Goal: Check status: Check status

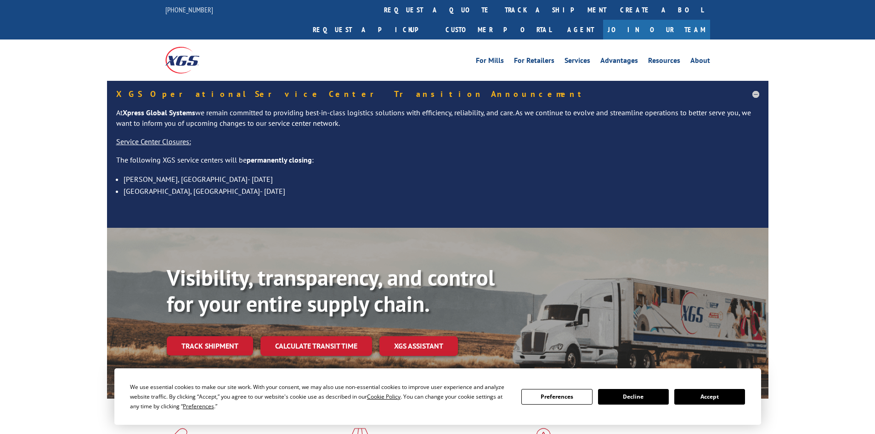
click at [701, 397] on button "Accept" at bounding box center [709, 397] width 71 height 16
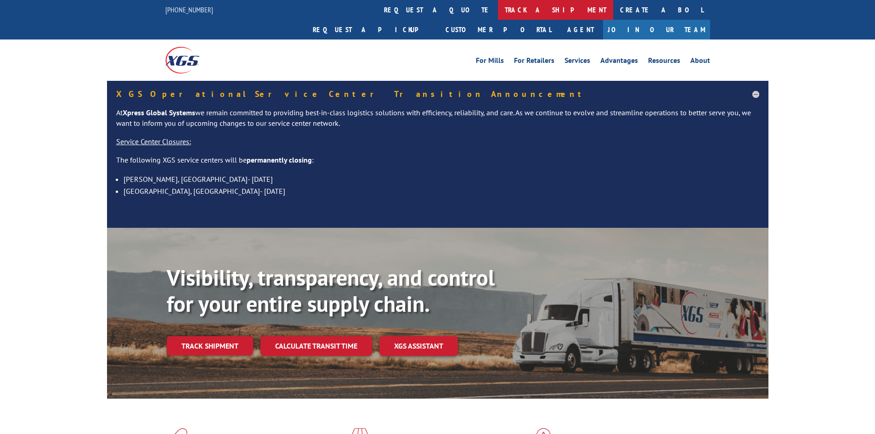
click at [498, 10] on link "track a shipment" at bounding box center [555, 10] width 115 height 20
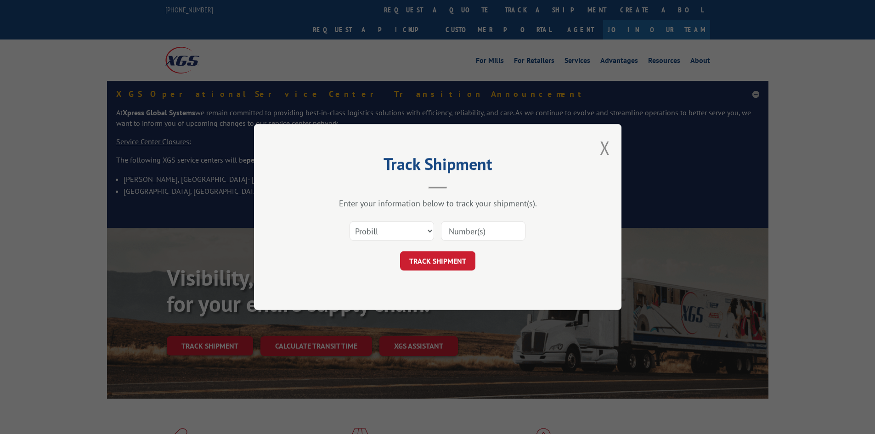
click at [508, 228] on input at bounding box center [483, 230] width 85 height 19
paste input "17467920"
type input "17467920"
click at [438, 263] on button "TRACK SHIPMENT" at bounding box center [437, 260] width 75 height 19
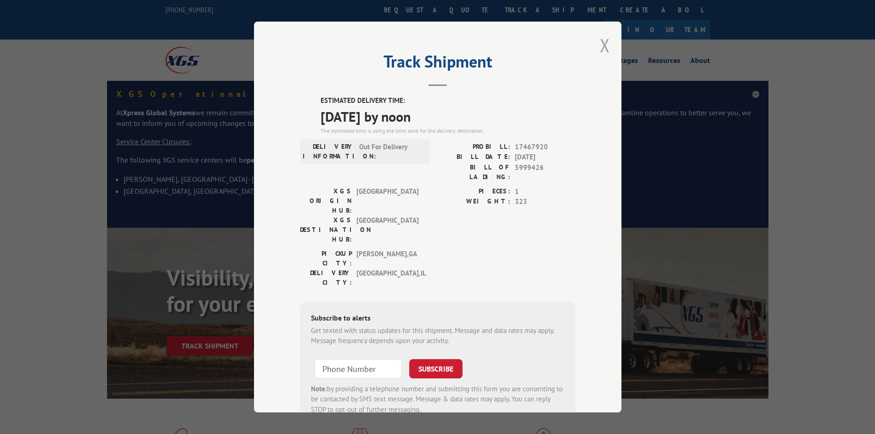
click at [601, 42] on button "Close modal" at bounding box center [605, 45] width 10 height 24
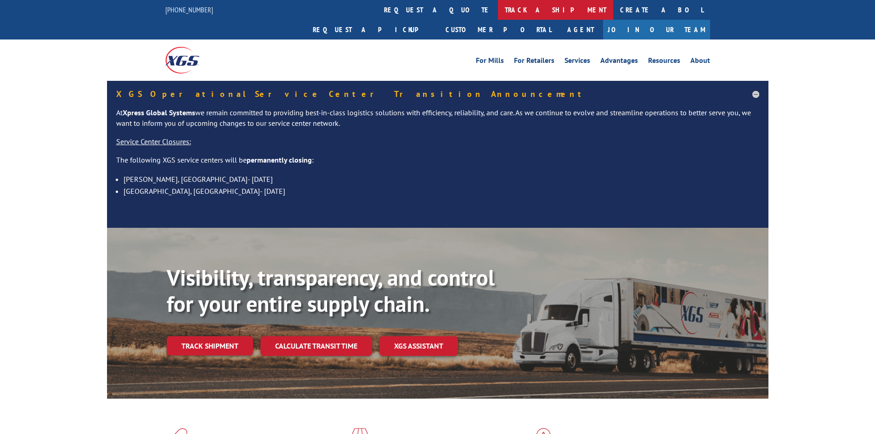
click at [498, 11] on link "track a shipment" at bounding box center [555, 10] width 115 height 20
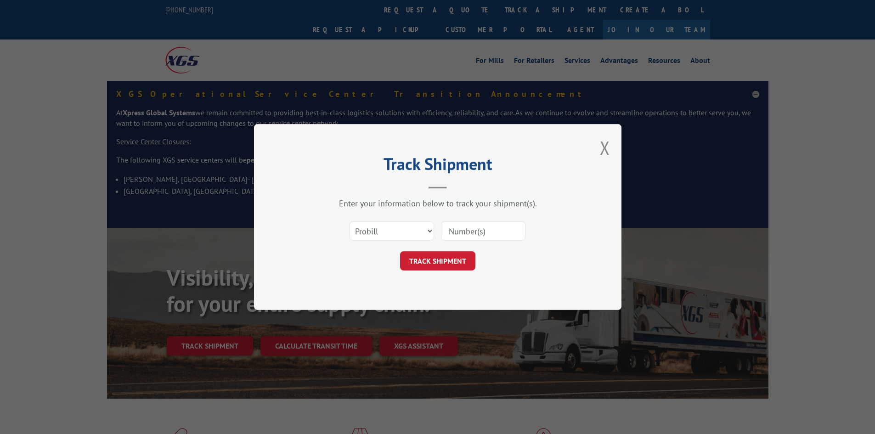
click at [498, 236] on input at bounding box center [483, 230] width 85 height 19
type input "17227728"
click button "TRACK SHIPMENT" at bounding box center [437, 260] width 75 height 19
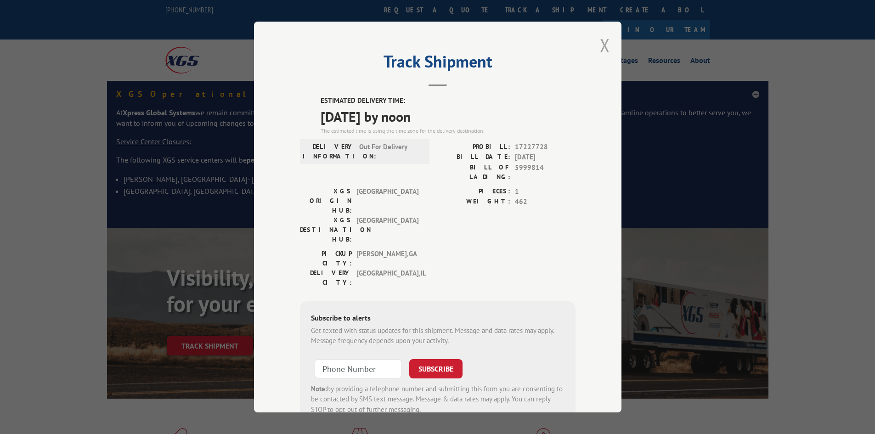
click at [601, 47] on button "Close modal" at bounding box center [605, 45] width 10 height 24
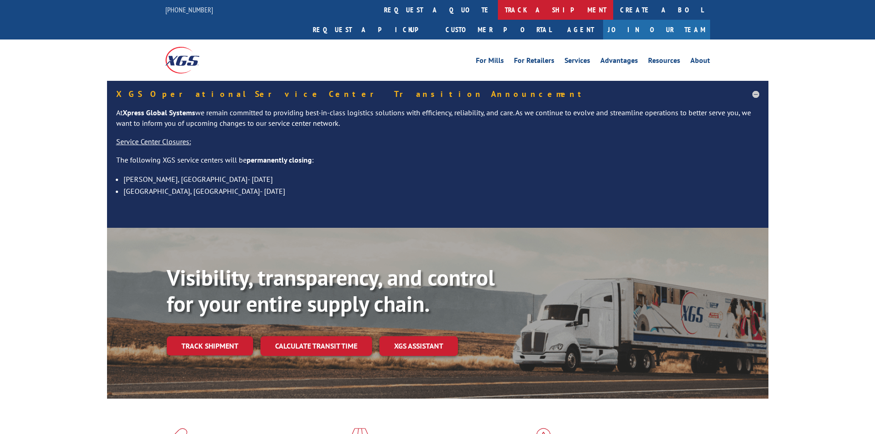
click at [498, 10] on link "track a shipment" at bounding box center [555, 10] width 115 height 20
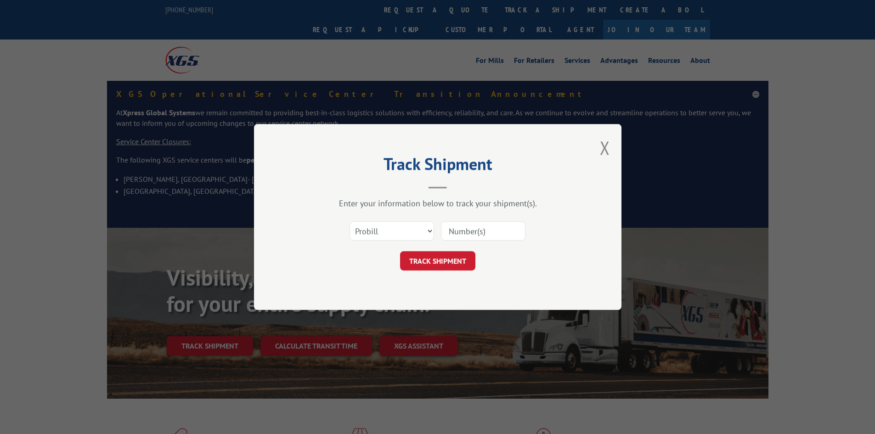
click at [496, 228] on input at bounding box center [483, 230] width 85 height 19
type input "17467949"
click button "TRACK SHIPMENT" at bounding box center [437, 260] width 75 height 19
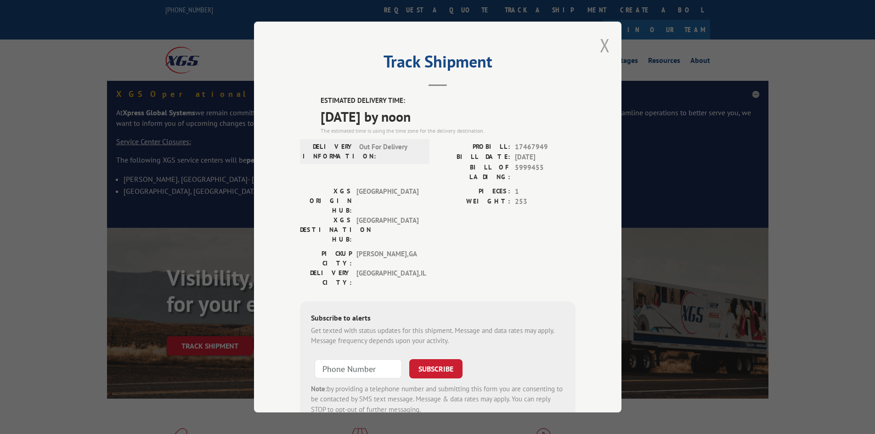
click at [600, 45] on button "Close modal" at bounding box center [605, 45] width 10 height 24
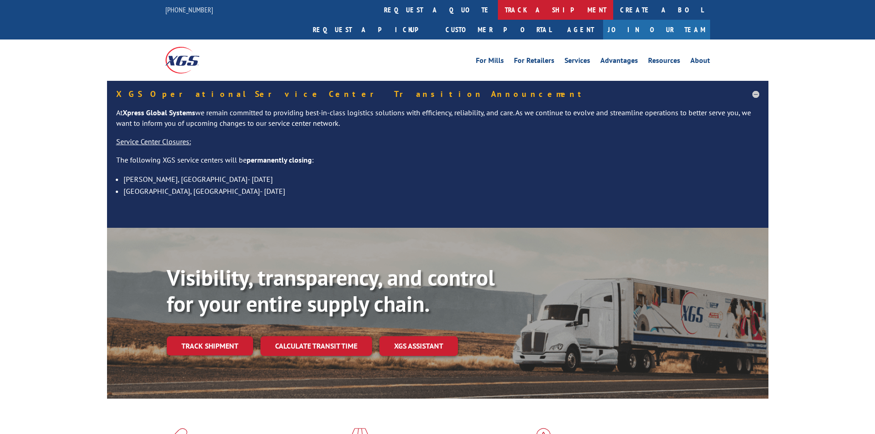
drag, startPoint x: 424, startPoint y: 6, endPoint x: 490, endPoint y: 135, distance: 144.2
click at [498, 7] on link "track a shipment" at bounding box center [555, 10] width 115 height 20
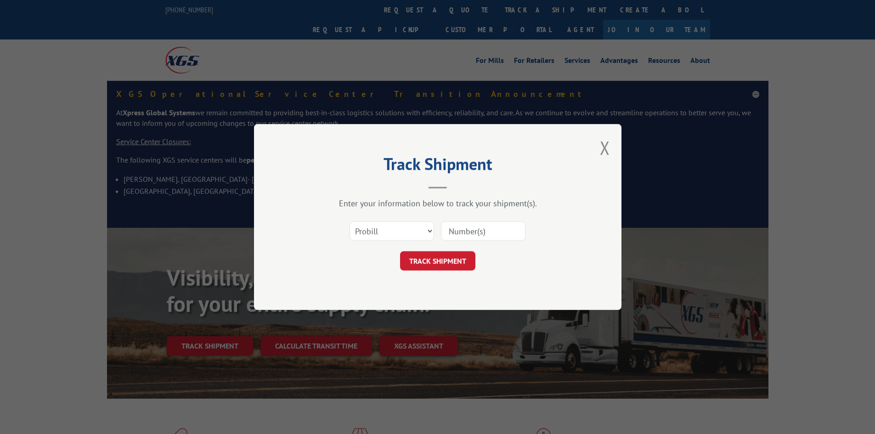
click at [505, 230] on input at bounding box center [483, 230] width 85 height 19
type input "17467737"
click at [400, 251] on button "TRACK SHIPMENT" at bounding box center [437, 260] width 75 height 19
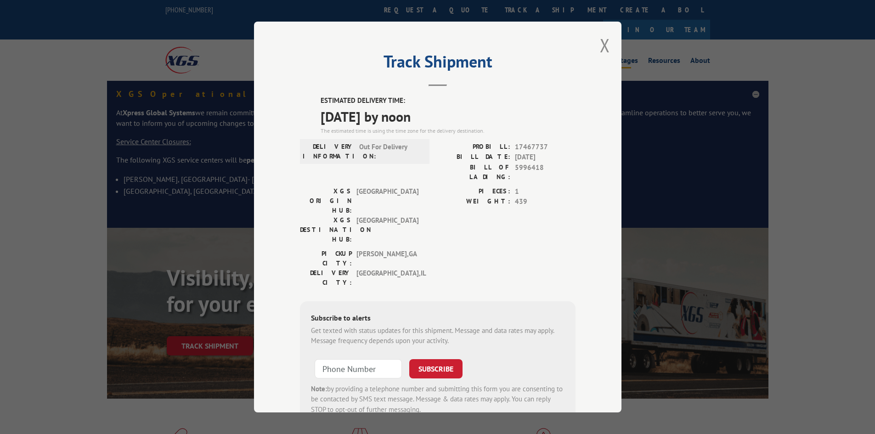
click at [603, 40] on button "Close modal" at bounding box center [605, 45] width 10 height 24
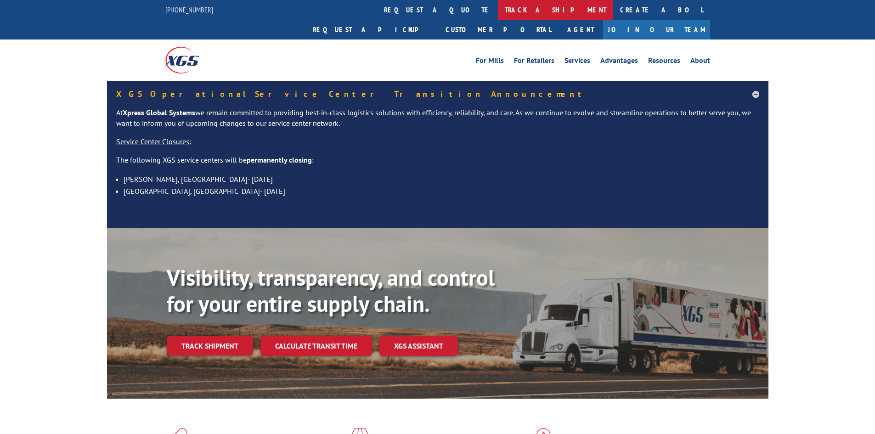
click at [498, 6] on link "track a shipment" at bounding box center [555, 10] width 115 height 20
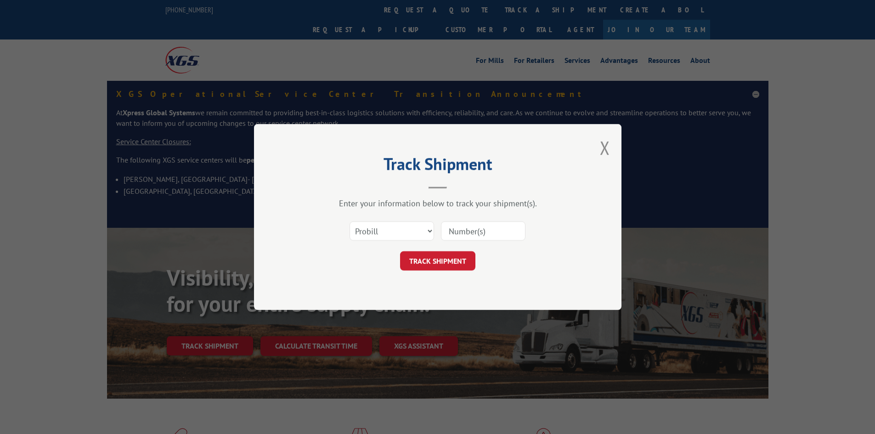
click at [512, 228] on input at bounding box center [483, 230] width 85 height 19
type input "17227551"
click at [400, 251] on button "TRACK SHIPMENT" at bounding box center [437, 260] width 75 height 19
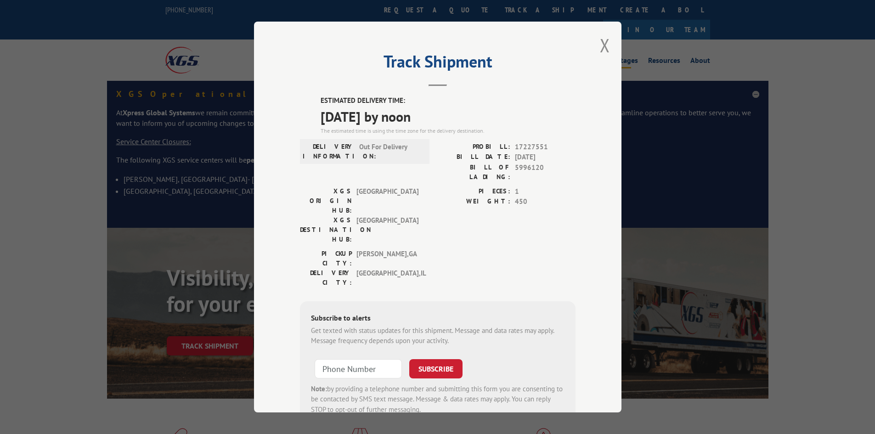
click at [601, 43] on button "Close modal" at bounding box center [605, 45] width 10 height 24
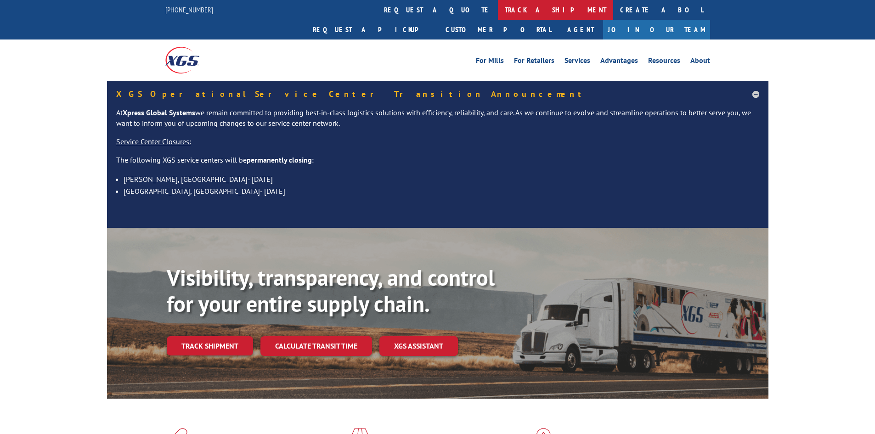
click at [498, 11] on link "track a shipment" at bounding box center [555, 10] width 115 height 20
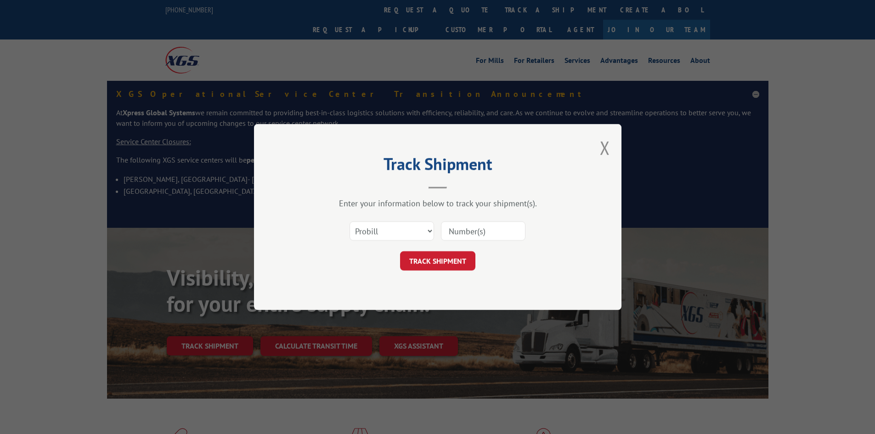
click at [468, 236] on input at bounding box center [483, 230] width 85 height 19
type input "17227698"
click at [400, 251] on button "TRACK SHIPMENT" at bounding box center [437, 260] width 75 height 19
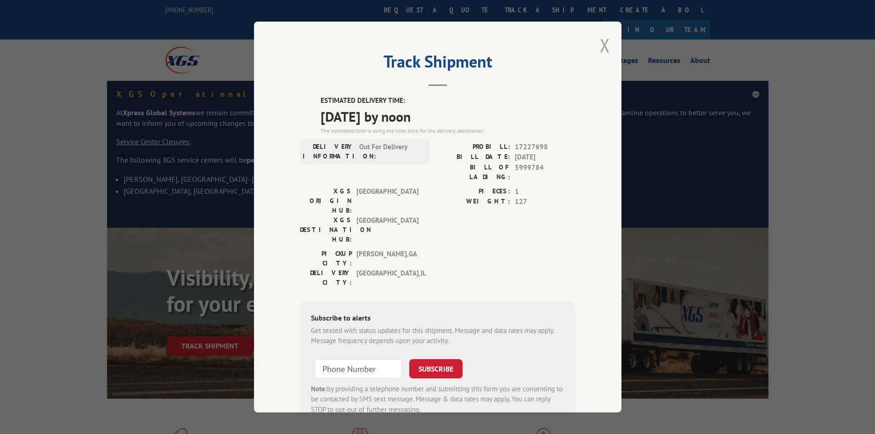
click at [601, 39] on button "Close modal" at bounding box center [605, 45] width 10 height 24
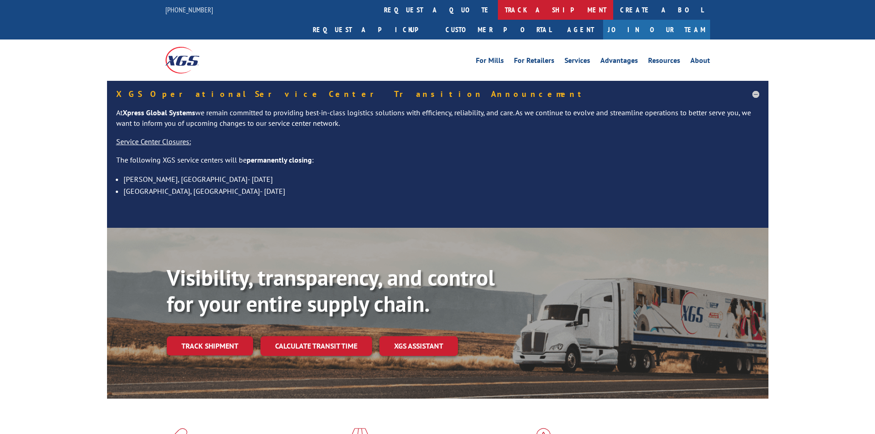
drag, startPoint x: 424, startPoint y: 12, endPoint x: 461, endPoint y: 115, distance: 109.9
click at [498, 12] on link "track a shipment" at bounding box center [555, 10] width 115 height 20
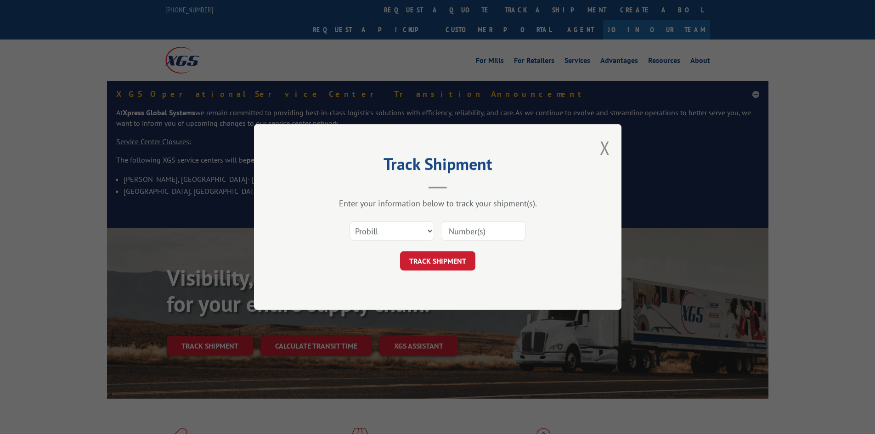
click at [491, 232] on input at bounding box center [483, 230] width 85 height 19
type input "17589752"
click button "TRACK SHIPMENT" at bounding box center [437, 260] width 75 height 19
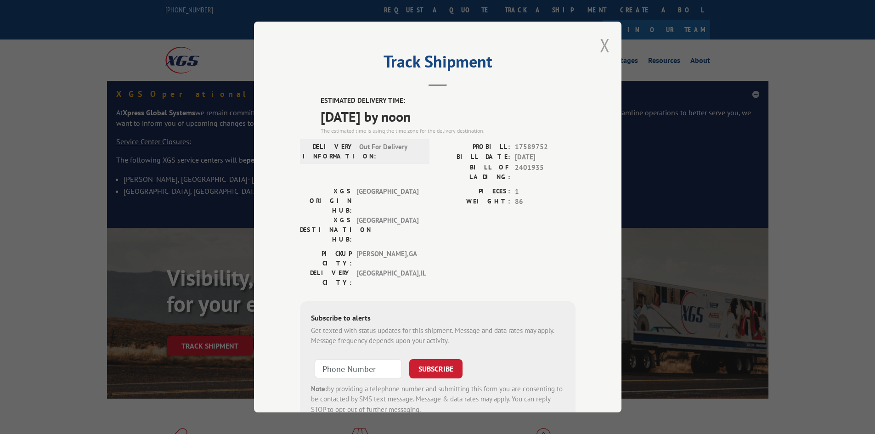
click at [602, 46] on button "Close modal" at bounding box center [605, 45] width 10 height 24
